Goal: Find specific page/section: Find specific page/section

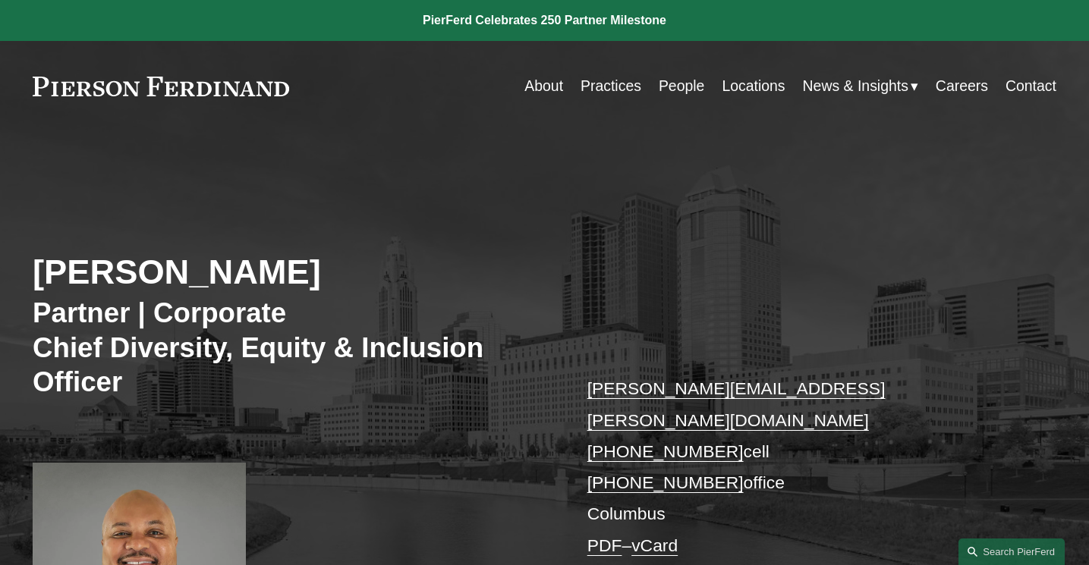
click at [541, 94] on link "About" at bounding box center [543, 86] width 39 height 30
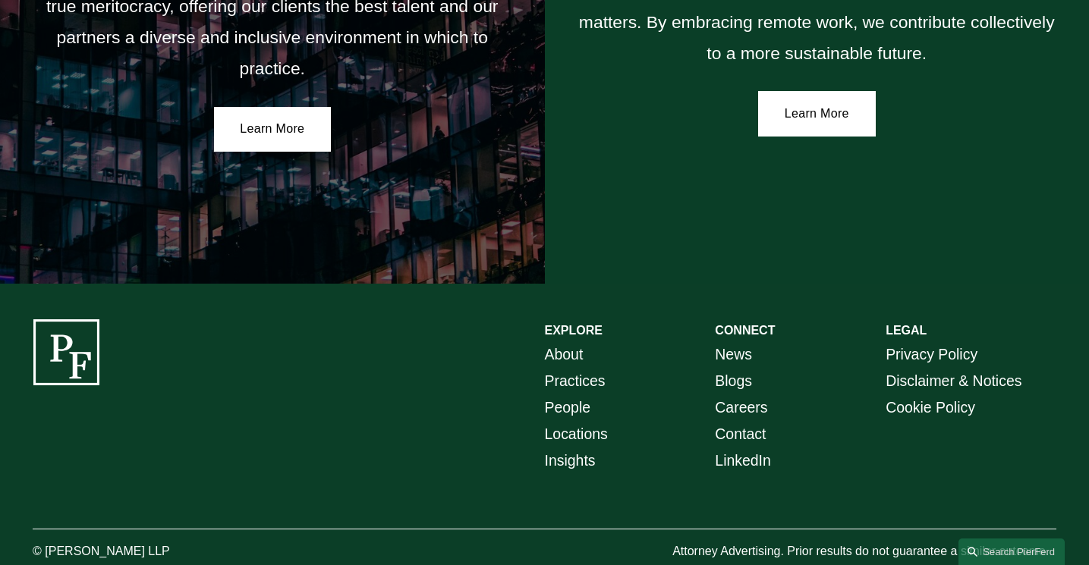
scroll to position [2739, 0]
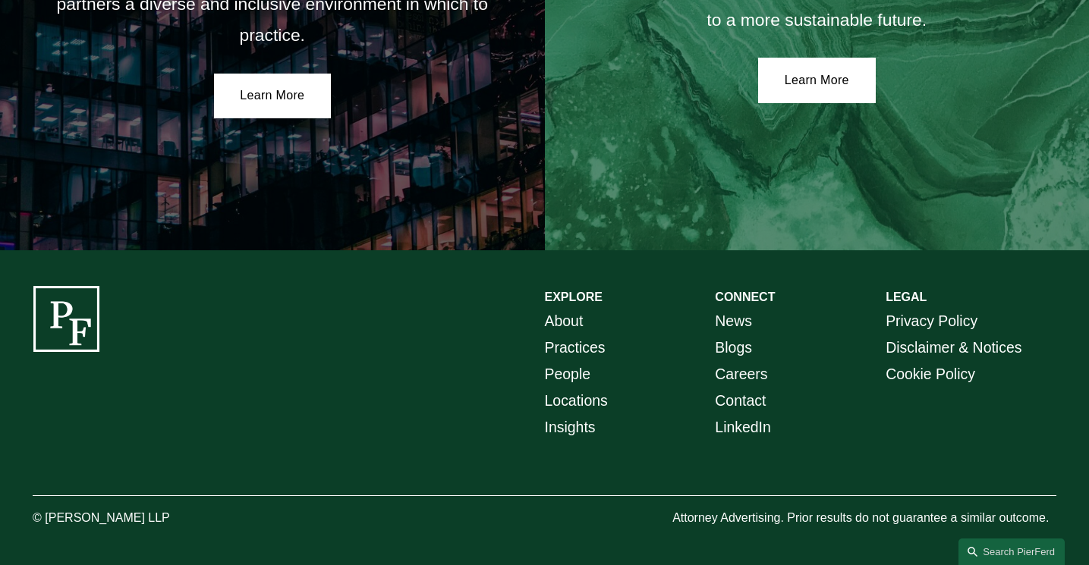
click at [567, 319] on link "About" at bounding box center [564, 321] width 39 height 27
